Goal: Task Accomplishment & Management: Use online tool/utility

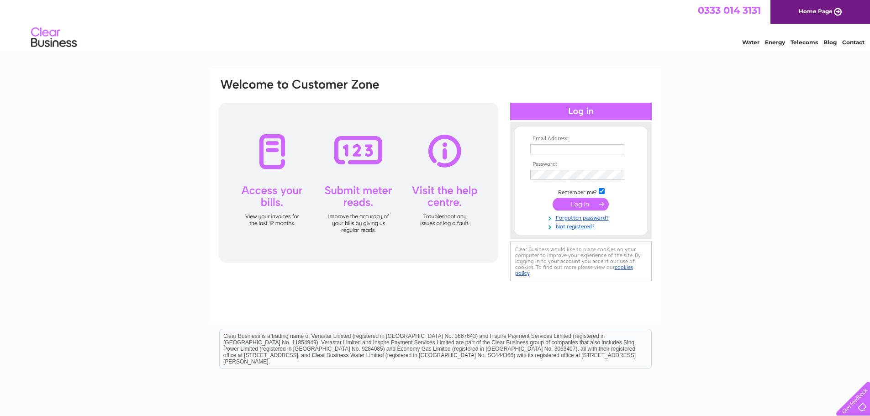
type input "aristonfoodsltd@outlook.com"
click at [572, 200] on input "submit" at bounding box center [581, 204] width 56 height 13
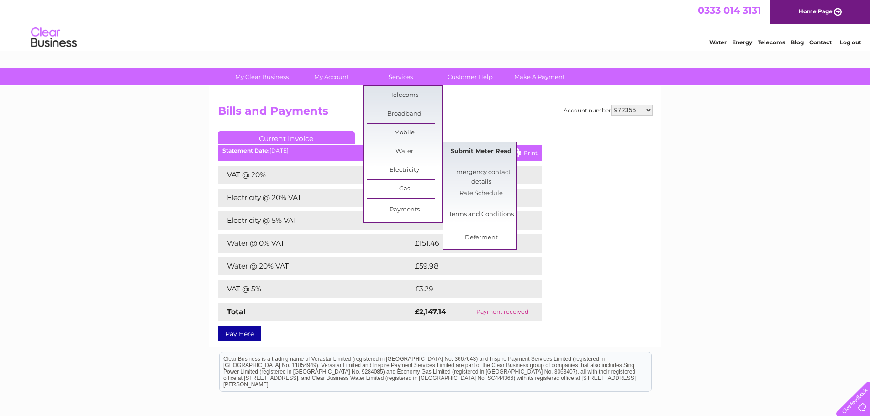
click at [502, 156] on link "Submit Meter Read" at bounding box center [480, 151] width 75 height 18
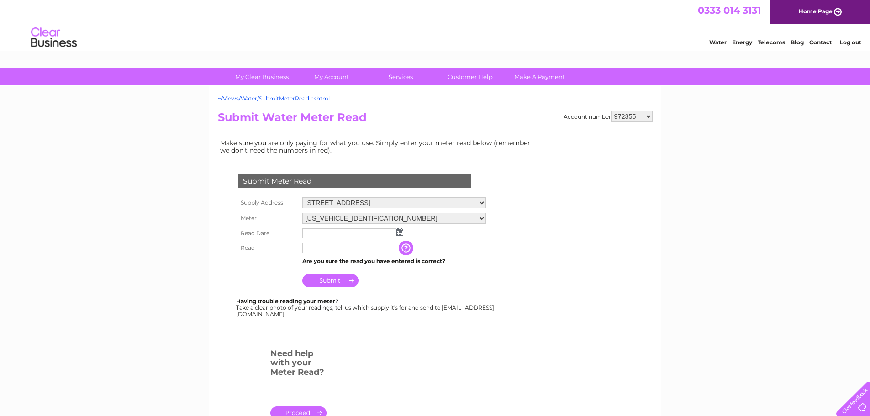
click at [397, 232] on img at bounding box center [399, 231] width 7 height 7
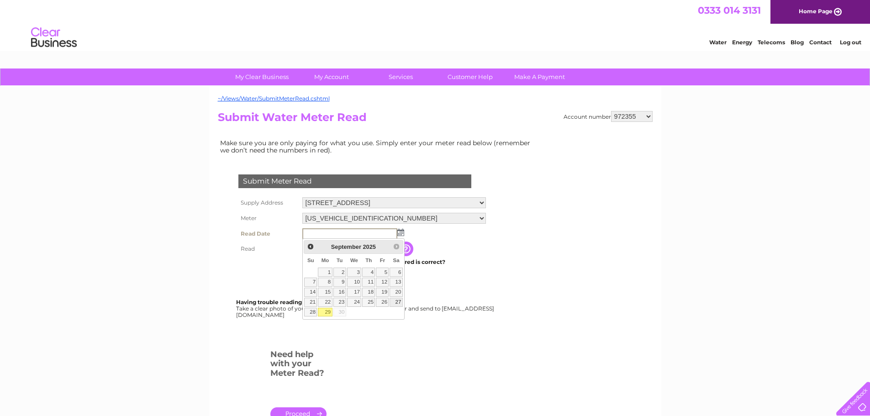
click at [396, 300] on link "27" at bounding box center [396, 302] width 13 height 9
type input "2025/09/27"
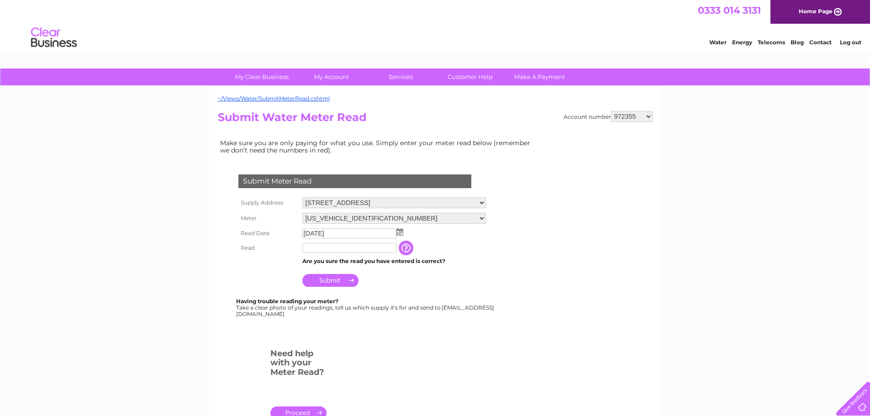
click at [336, 249] on input "text" at bounding box center [349, 248] width 94 height 10
click at [334, 244] on input "text" at bounding box center [349, 248] width 94 height 10
type input "00514"
click at [339, 283] on input "Submit" at bounding box center [330, 281] width 56 height 13
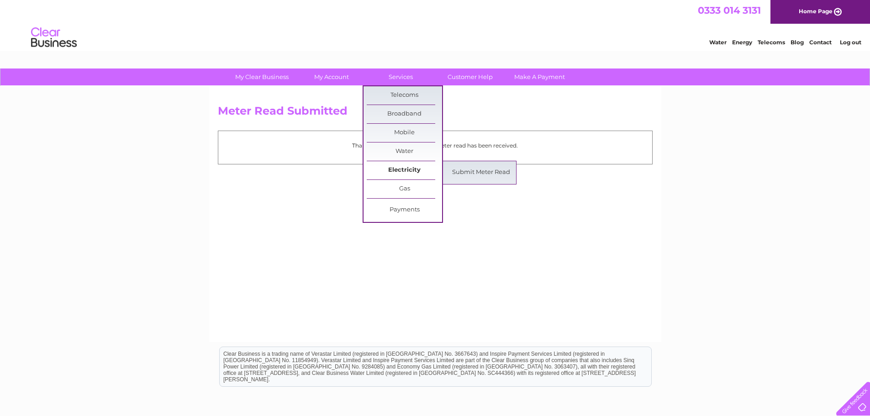
click at [416, 171] on link "Electricity" at bounding box center [404, 170] width 75 height 18
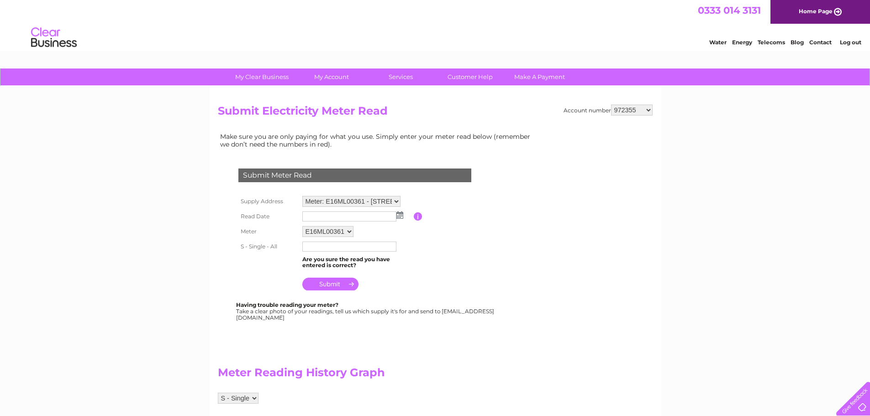
click at [393, 206] on select "Meter: E16ML00361 - 31 Muir Place, Houstoun Industrial Estate, Livingston, EH54…" at bounding box center [351, 201] width 98 height 11
click at [395, 202] on select "Meter: E16ML00361 - 31 Muir Place, Houstoun Industrial Estate, Livingston, EH54…" at bounding box center [351, 202] width 98 height 12
click at [428, 185] on td "Submit Meter Read" at bounding box center [354, 174] width 237 height 30
click at [394, 200] on select "Meter: E16ML00361 - 31 Muir Place, Houstoun Industrial Estate, Livingston, EH54…" at bounding box center [351, 201] width 98 height 11
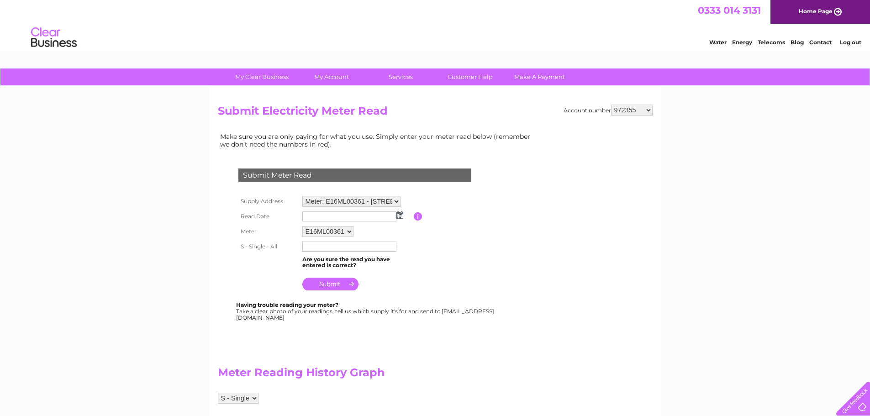
click at [394, 200] on select "Meter: E16ML00361 - 31 Muir Place, Houstoun Industrial Estate, Livingston, EH54…" at bounding box center [351, 201] width 98 height 11
click at [391, 200] on select "Meter: E16ML00361 - 31 Muir Place, Houstoun Industrial Estate, Livingston, EH54…" at bounding box center [351, 202] width 98 height 12
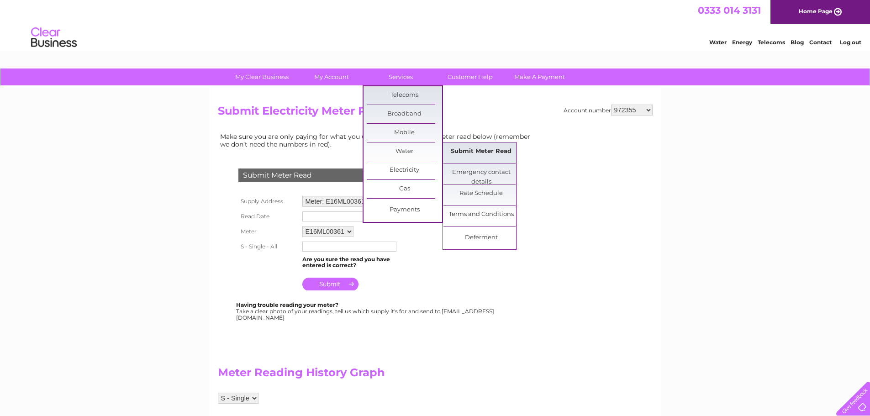
click at [480, 153] on link "Submit Meter Read" at bounding box center [480, 151] width 75 height 18
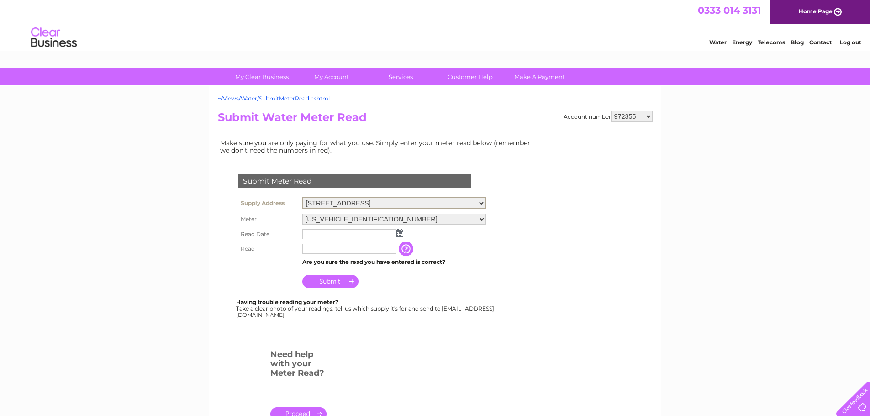
click at [482, 202] on select "34 Portobello High Street, Edinburgh, Midlothian, EH15 1DD 23 Bread Street, Edi…" at bounding box center [394, 203] width 184 height 12
select select "540717"
click at [302, 197] on select "34 Portobello High Street, Edinburgh, Midlothian, EH15 1DD 23 Bread Street, Edi…" at bounding box center [394, 203] width 184 height 12
click at [399, 231] on img at bounding box center [399, 231] width 7 height 7
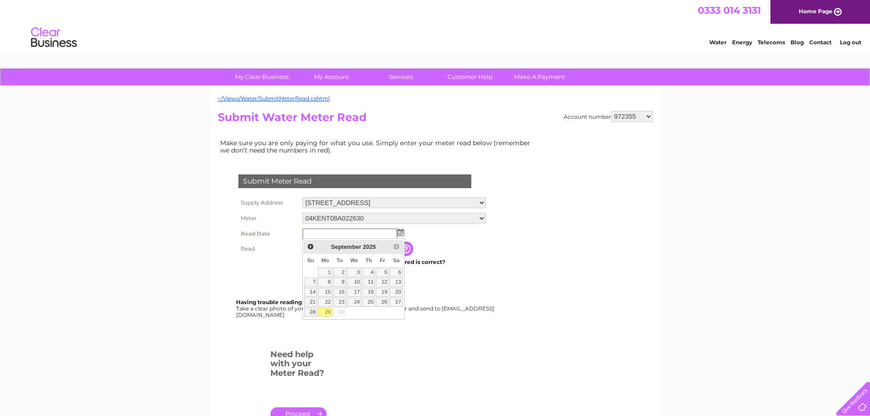
click at [323, 315] on link "29" at bounding box center [325, 312] width 14 height 9
type input "[DATE]"
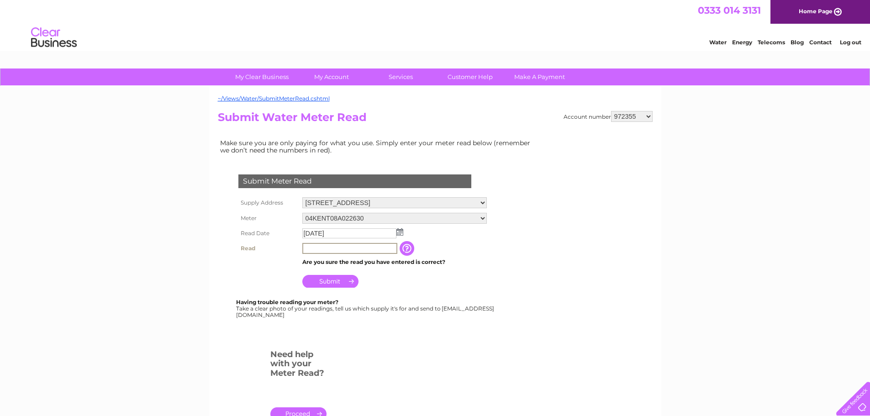
click at [336, 248] on input "text" at bounding box center [349, 248] width 95 height 11
type input "1566"
click at [332, 283] on input "Submit" at bounding box center [330, 280] width 56 height 13
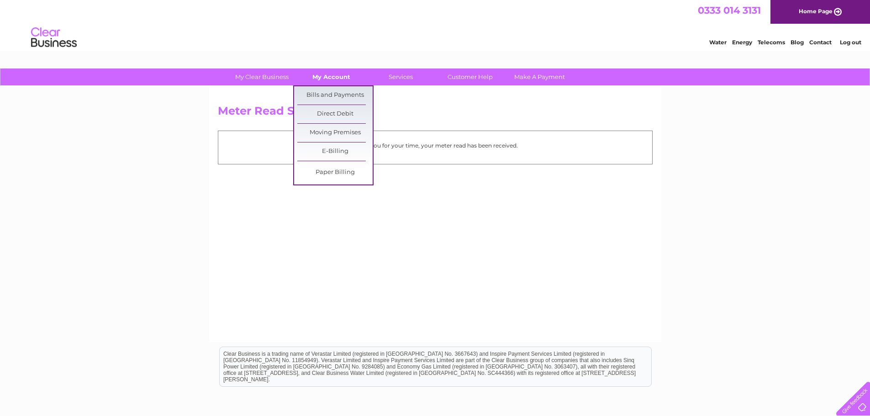
click at [326, 78] on link "My Account" at bounding box center [331, 77] width 75 height 17
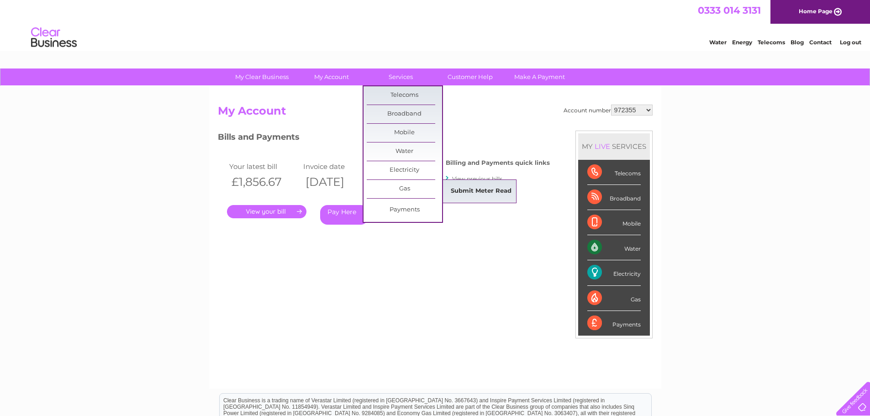
click at [462, 189] on link "Submit Meter Read" at bounding box center [480, 191] width 75 height 18
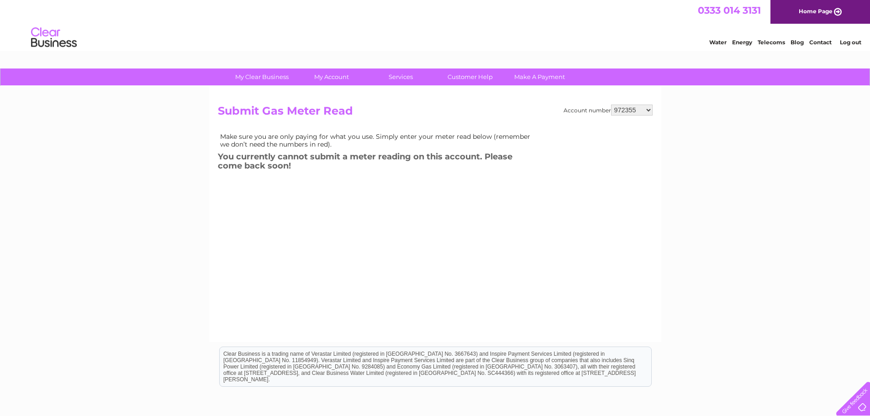
click at [621, 108] on select "972355 30286662" at bounding box center [632, 110] width 42 height 11
select select "30286662"
click at [611, 105] on select "972355 30286662" at bounding box center [632, 110] width 42 height 11
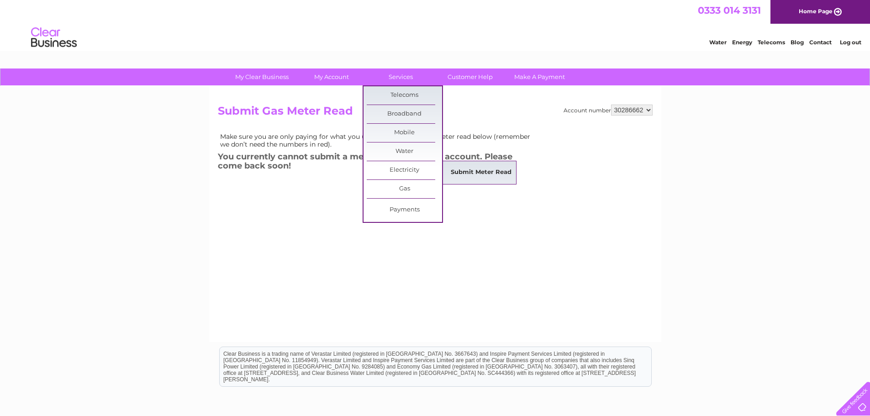
click at [482, 174] on link "Submit Meter Read" at bounding box center [480, 173] width 75 height 18
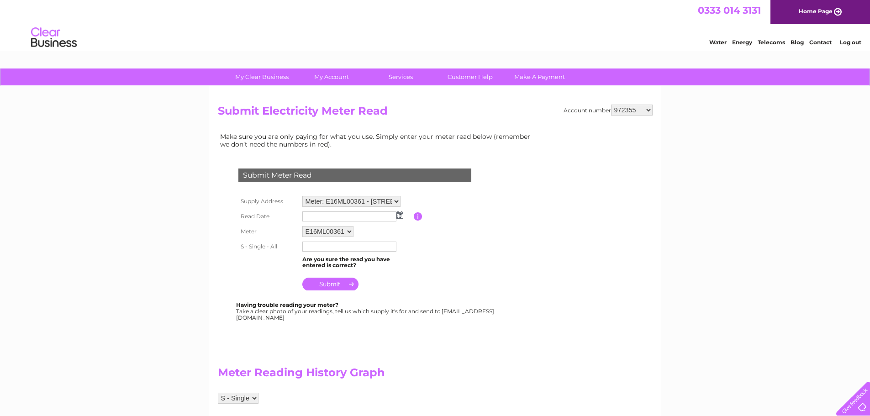
scroll to position [46, 0]
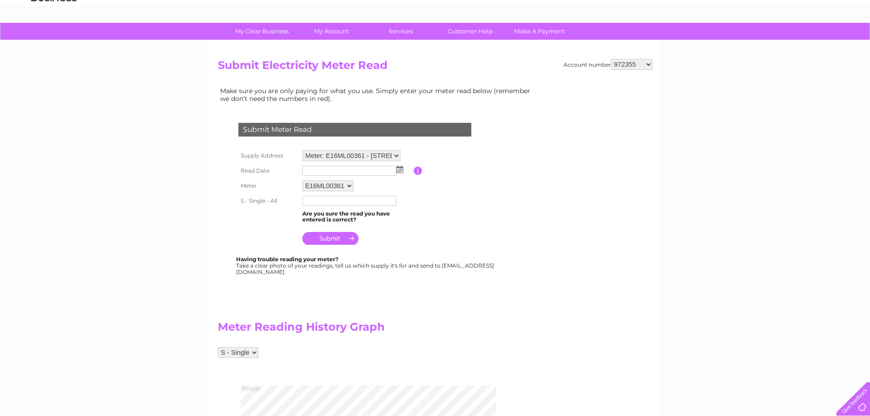
click at [397, 154] on select "Meter: E16ML00361 - 31 Muir Place, Houstoun Industrial Estate, Livingston, EH54…" at bounding box center [351, 155] width 98 height 11
select select "117642"
click at [302, 150] on select "Meter: E16ML00361 - 31 Muir Place, Houstoun Industrial Estate, Livingston, EH54…" at bounding box center [351, 156] width 98 height 12
click at [426, 195] on table "Supply Address Meter: E16ML00361 - 31 Muir Place, Houstoun Industrial Estate, L…" at bounding box center [365, 198] width 259 height 100
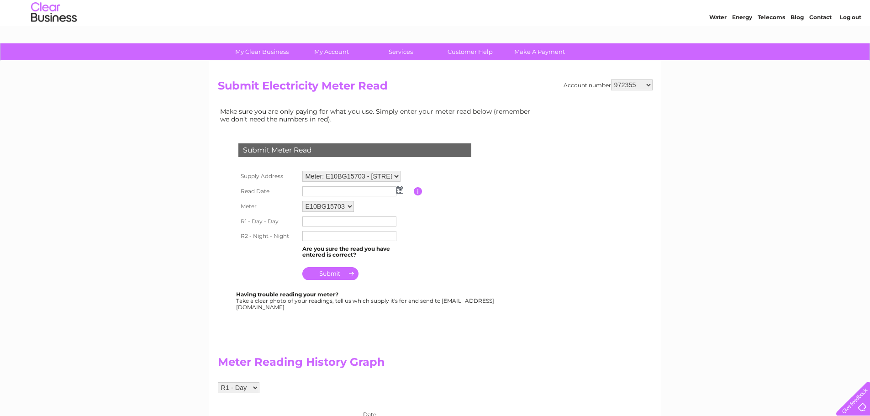
scroll to position [46, 0]
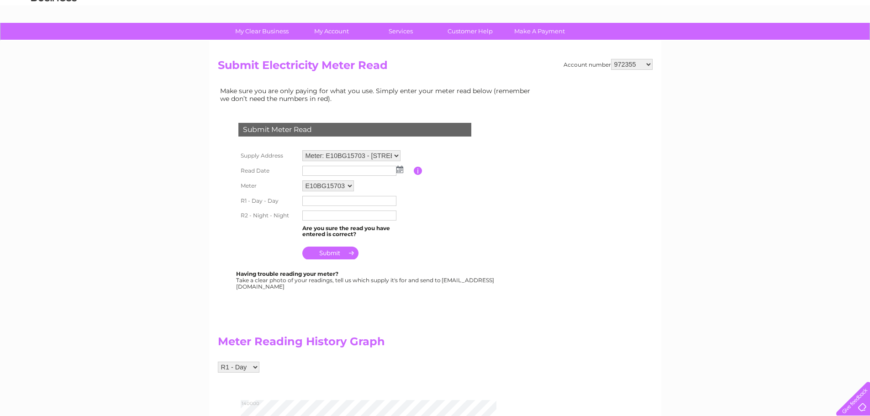
click at [395, 153] on select "Meter: E16ML00361 - [STREET_ADDRESS][PERSON_NAME][PERSON_NAME] Meter: E10BG1570…" at bounding box center [351, 155] width 98 height 11
click at [397, 155] on select "Meter: E16ML00361 - [STREET_ADDRESS][PERSON_NAME][PERSON_NAME] Meter: E10BG1570…" at bounding box center [351, 155] width 98 height 11
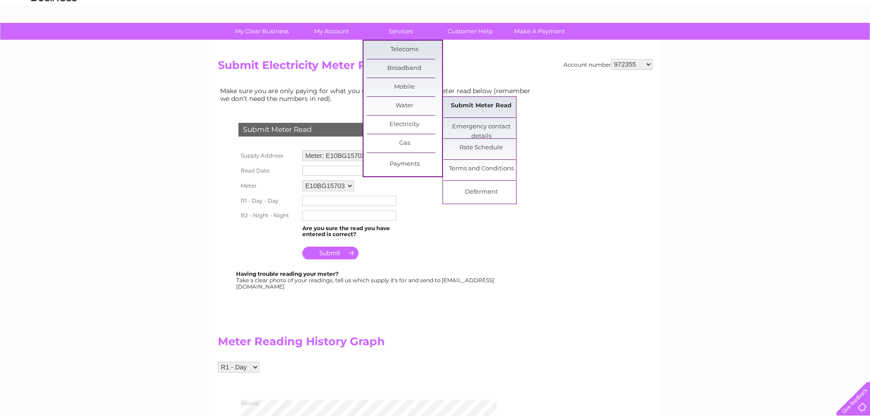
click at [487, 107] on link "Submit Meter Read" at bounding box center [480, 106] width 75 height 18
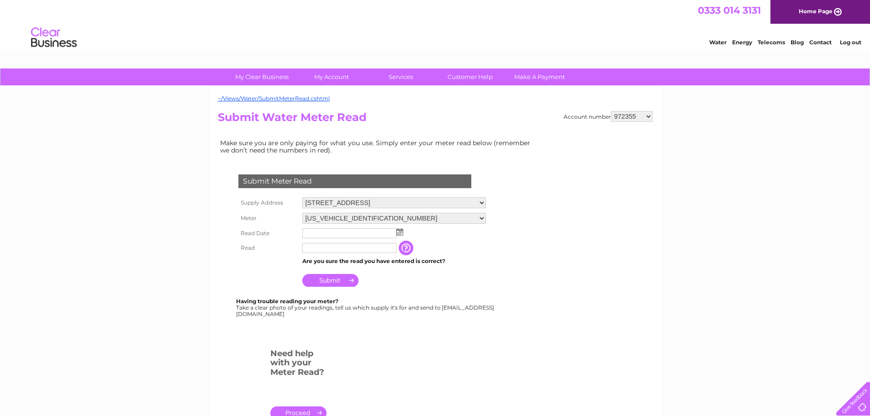
click at [484, 203] on select "34 Portobello High Street, Edinburgh, Midlothian, EH15 1DD 23 Bread Street, Edi…" at bounding box center [394, 202] width 184 height 11
click at [633, 117] on select "972355 30286662" at bounding box center [632, 116] width 42 height 11
select select "30286662"
click at [611, 111] on select "972355 30286662" at bounding box center [632, 116] width 42 height 11
